Goal: Check status

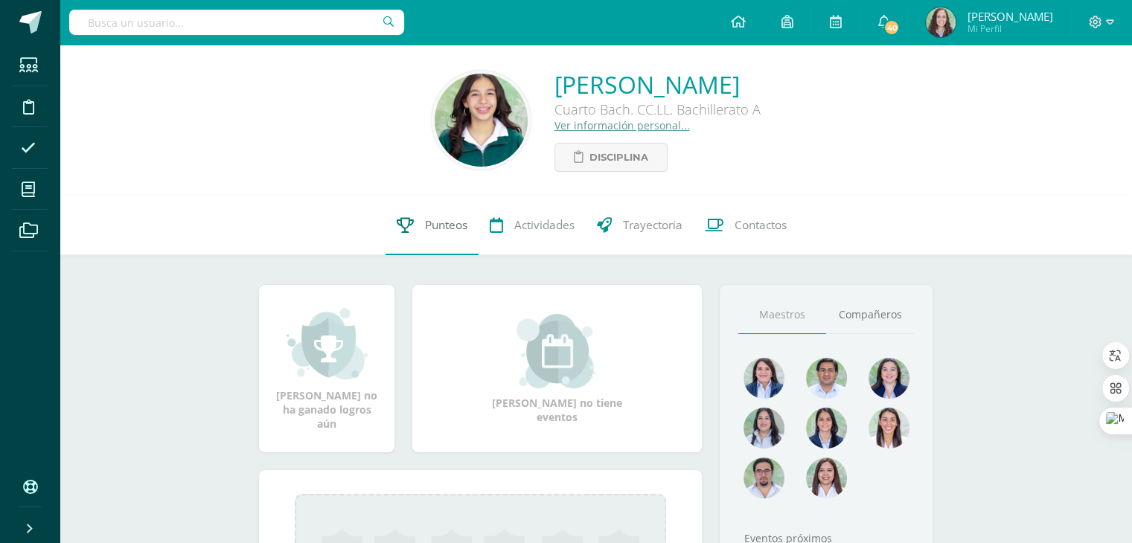
click at [437, 244] on link "Punteos" at bounding box center [431, 226] width 93 height 60
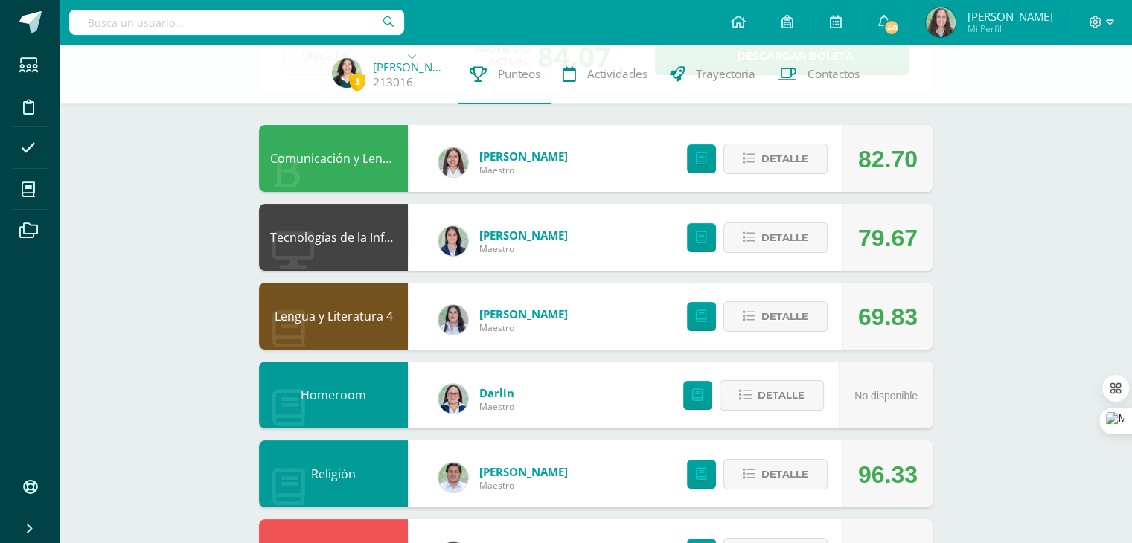
scroll to position [115, 0]
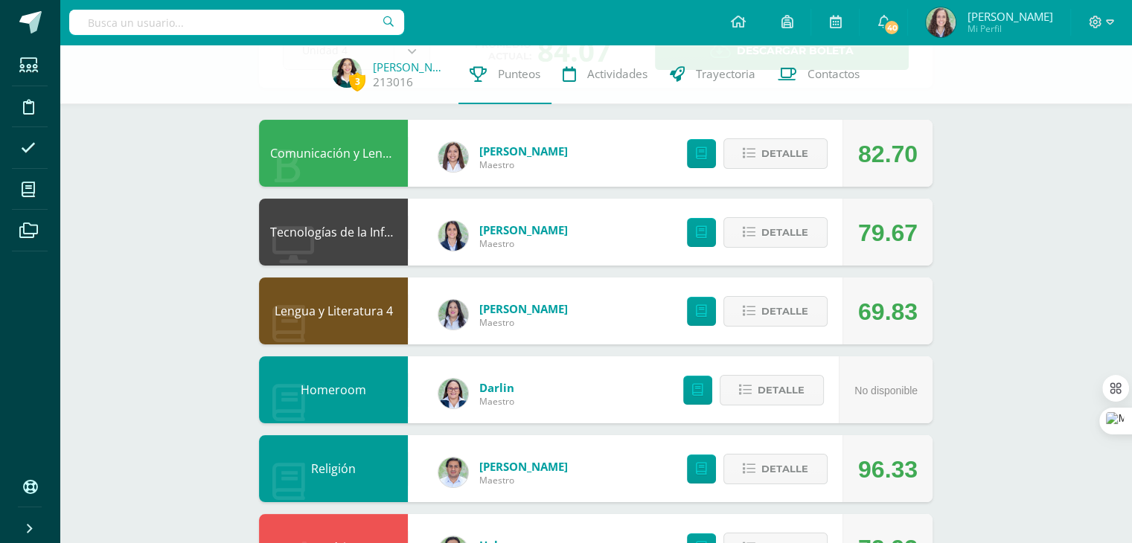
click at [756, 130] on div "Detalle" at bounding box center [753, 153] width 178 height 67
click at [762, 151] on span "Detalle" at bounding box center [784, 154] width 47 height 28
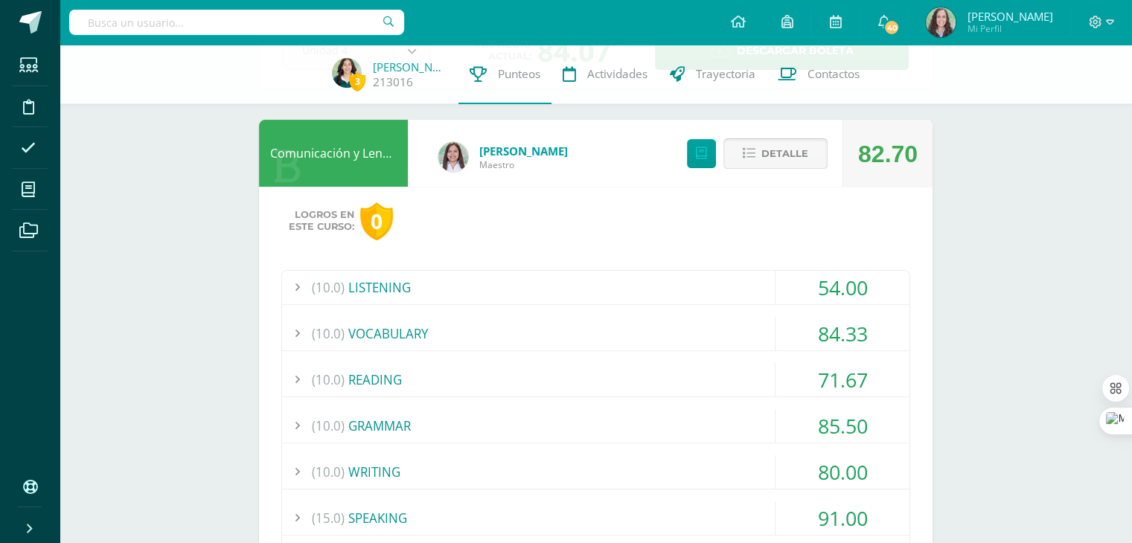
click at [762, 151] on span "Detalle" at bounding box center [784, 154] width 47 height 28
